Goal: Navigation & Orientation: Find specific page/section

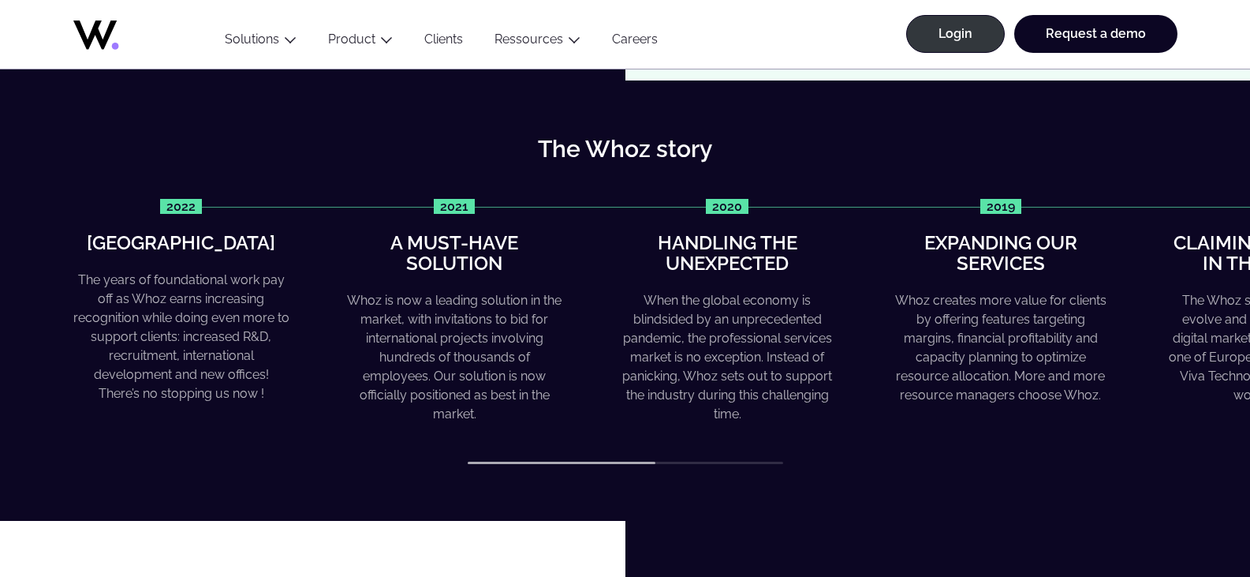
scroll to position [631, 0]
drag, startPoint x: 95, startPoint y: 39, endPoint x: 99, endPoint y: 28, distance: 11.0
click at [99, 28] on icon at bounding box center [136, 31] width 126 height 38
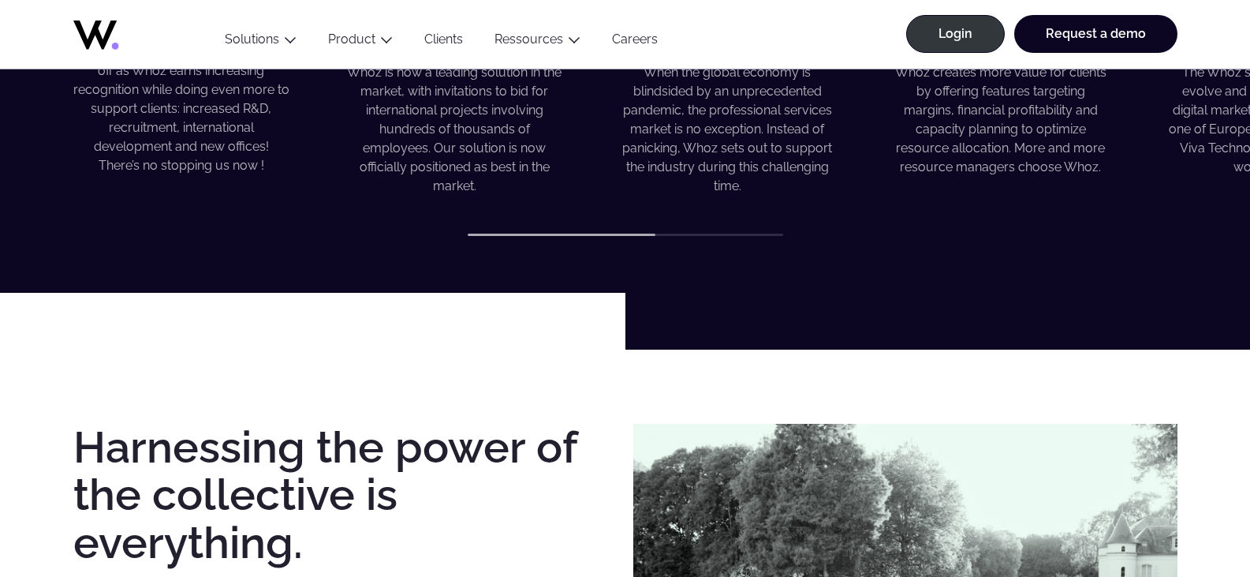
scroll to position [1104, 0]
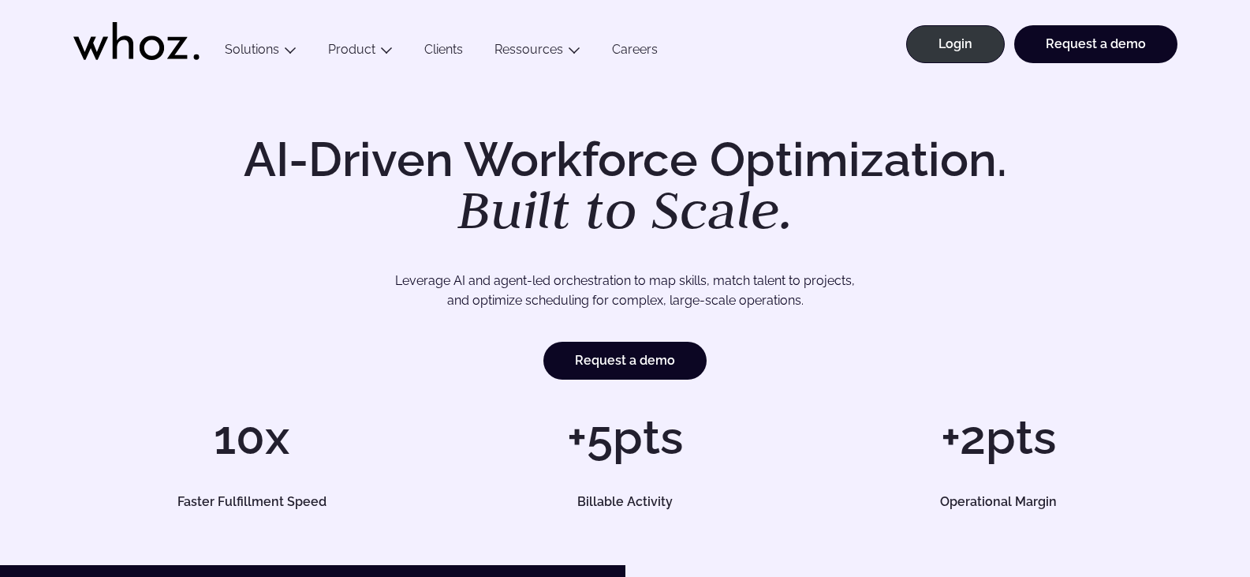
drag, startPoint x: 159, startPoint y: 47, endPoint x: 121, endPoint y: 54, distance: 38.5
drag, startPoint x: 121, startPoint y: 54, endPoint x: 1138, endPoint y: 248, distance: 1035.9
click at [1164, 260] on div "AI-Driven Workforce Optimization. Built to Scale. Leverage AI and agent-led orc…" at bounding box center [625, 258] width 1104 height 244
click at [656, 41] on ul "Menu Solutions Industries IT Services Consulting Engineering Company size Large…" at bounding box center [441, 39] width 465 height 79
click at [647, 47] on link "Careers" at bounding box center [634, 52] width 77 height 21
